Goal: Task Accomplishment & Management: Manage account settings

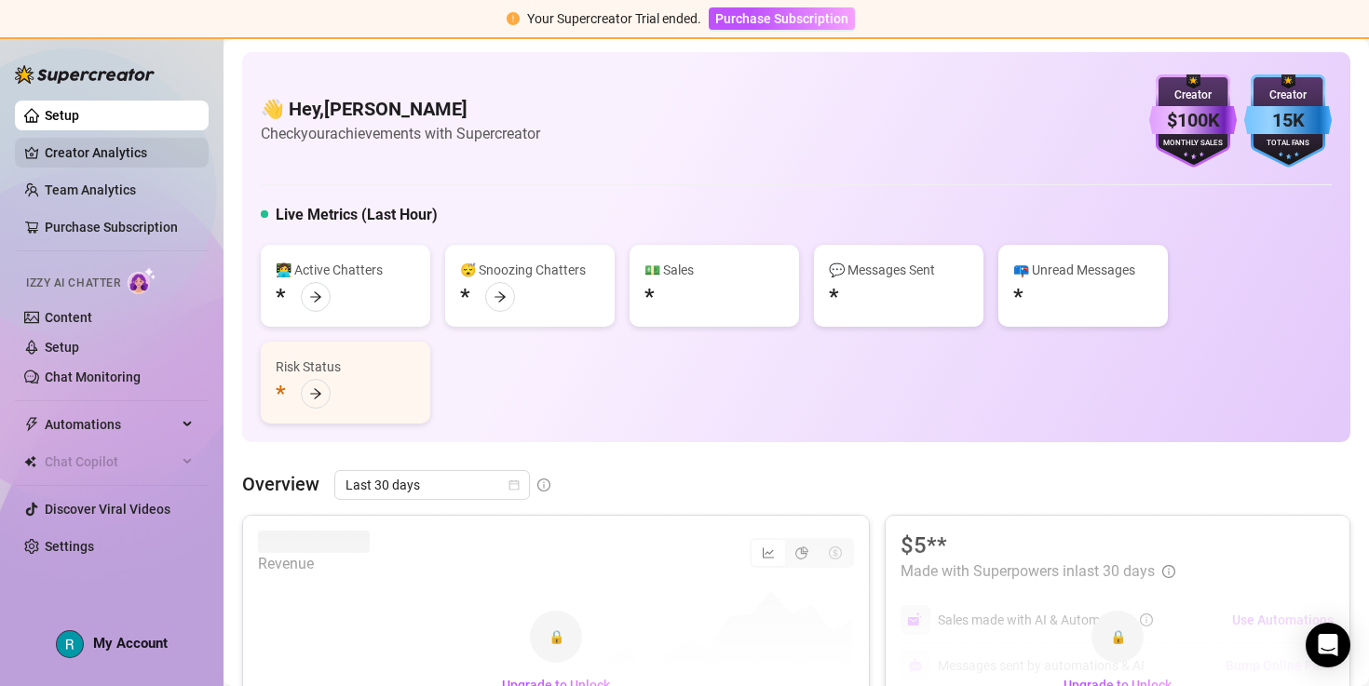
click at [115, 151] on link "Creator Analytics" at bounding box center [119, 153] width 149 height 30
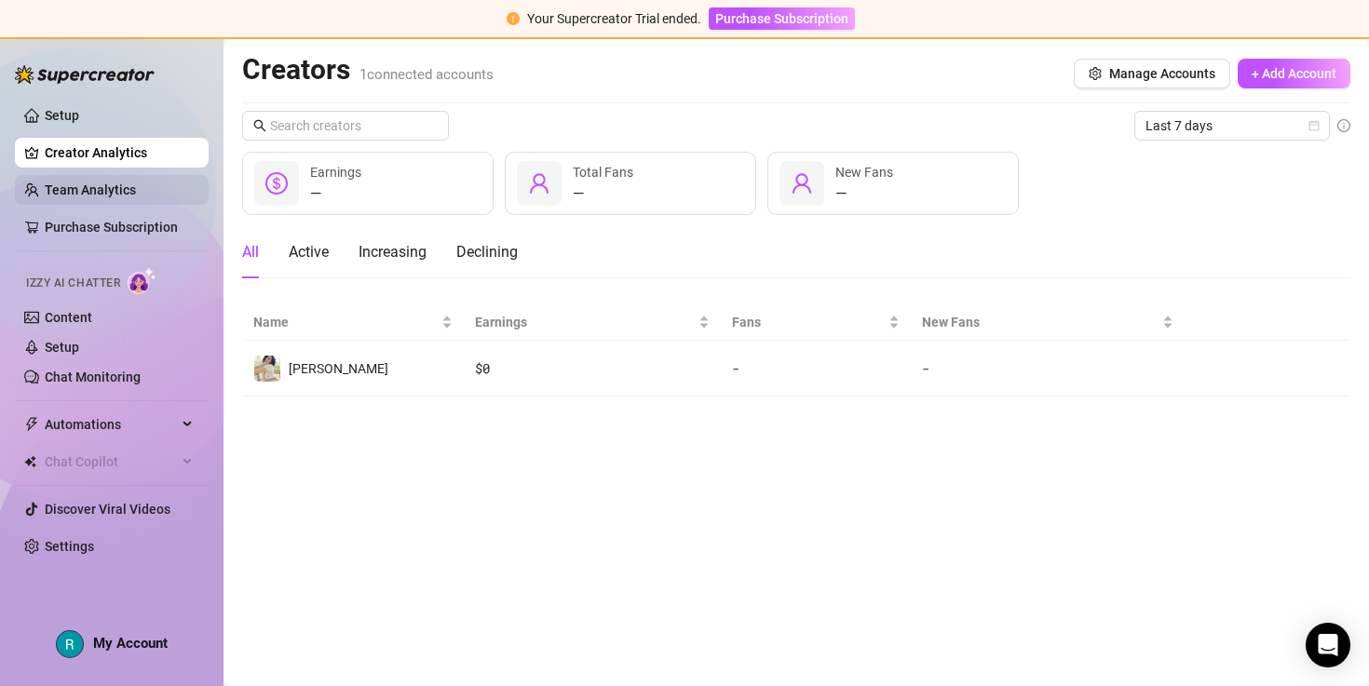
click at [125, 183] on link "Team Analytics" at bounding box center [90, 190] width 91 height 15
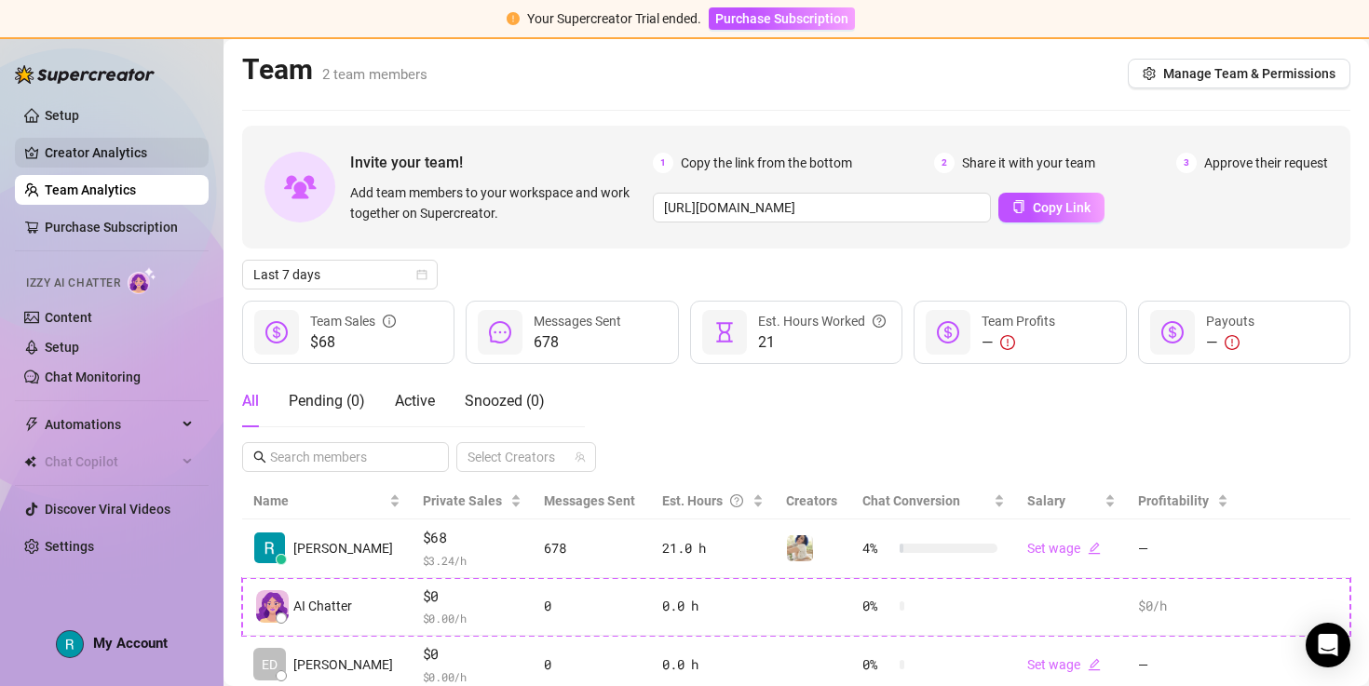
click at [142, 156] on link "Creator Analytics" at bounding box center [119, 153] width 149 height 30
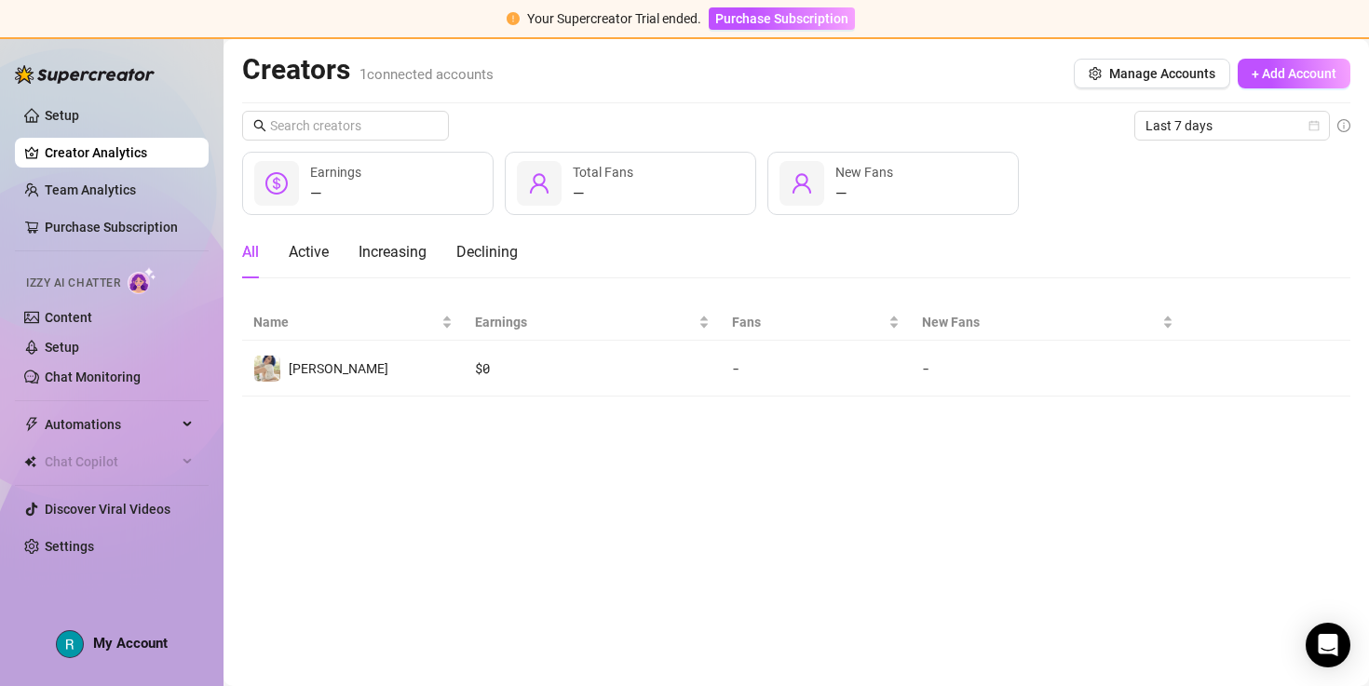
click at [128, 640] on span "My Account" at bounding box center [130, 643] width 74 height 17
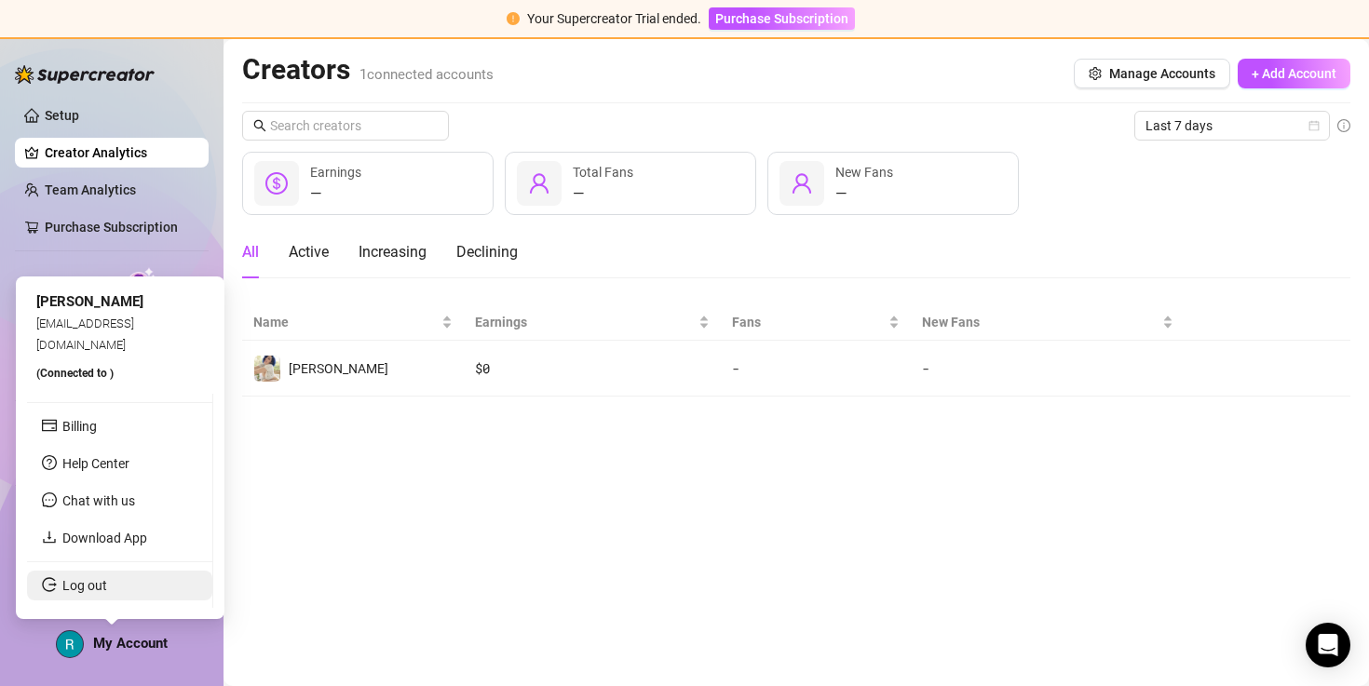
click at [107, 585] on link "Log out" at bounding box center [84, 585] width 45 height 15
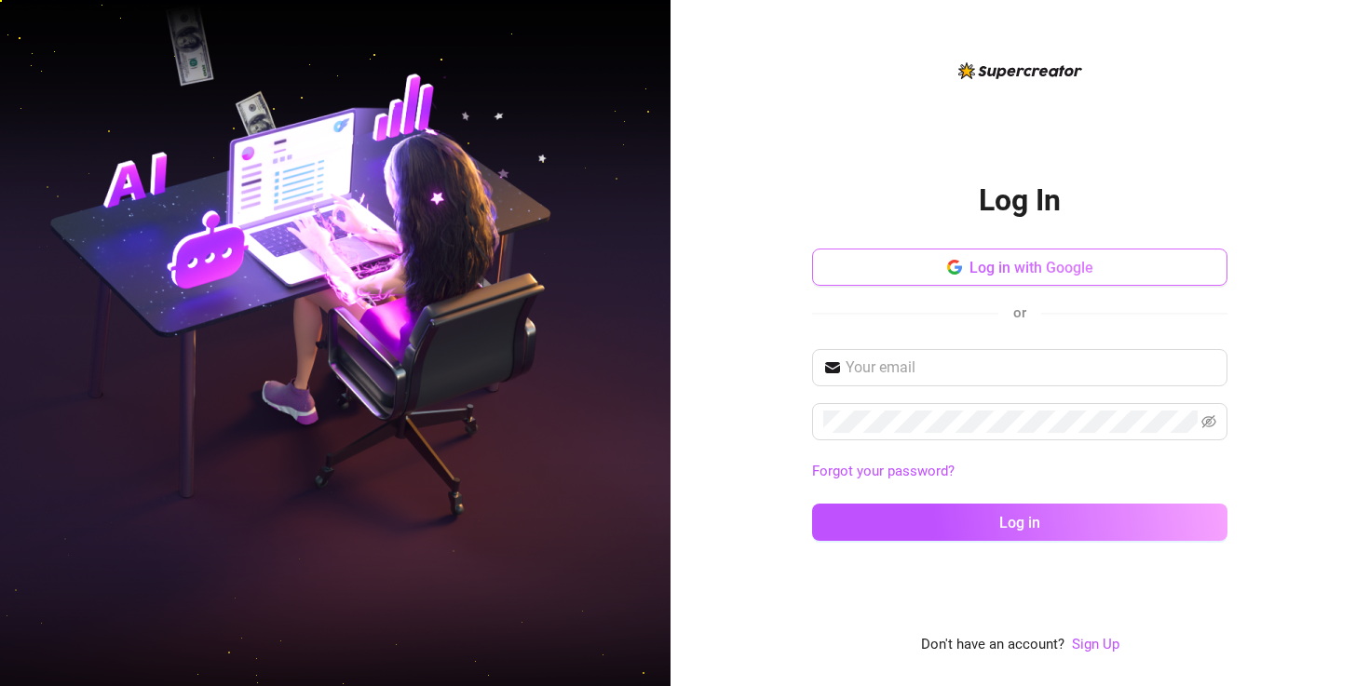
click at [947, 279] on button "Log in with Google" at bounding box center [1019, 267] width 415 height 37
